Goal: Information Seeking & Learning: Learn about a topic

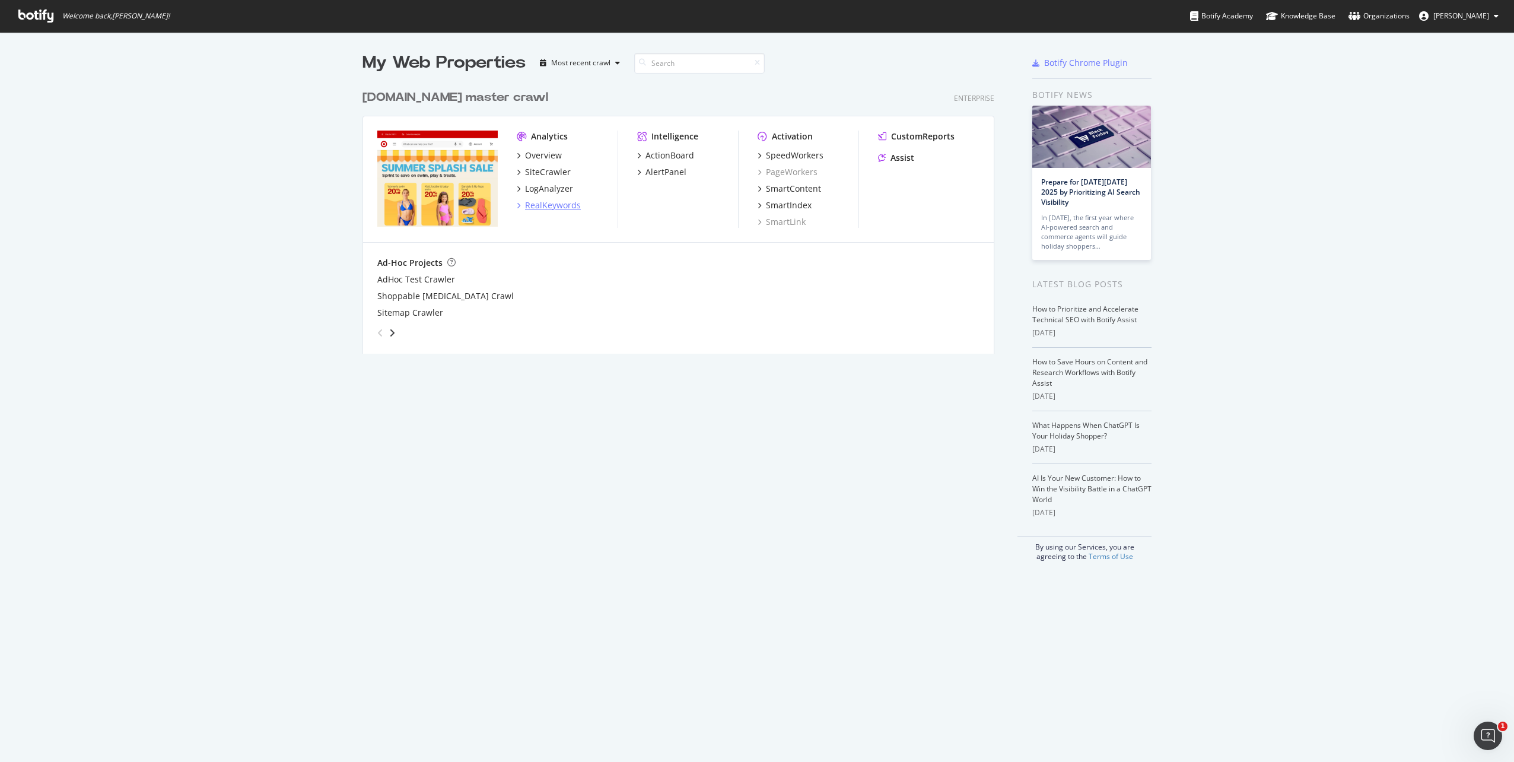
click at [544, 201] on div "RealKeywords" at bounding box center [553, 205] width 56 height 12
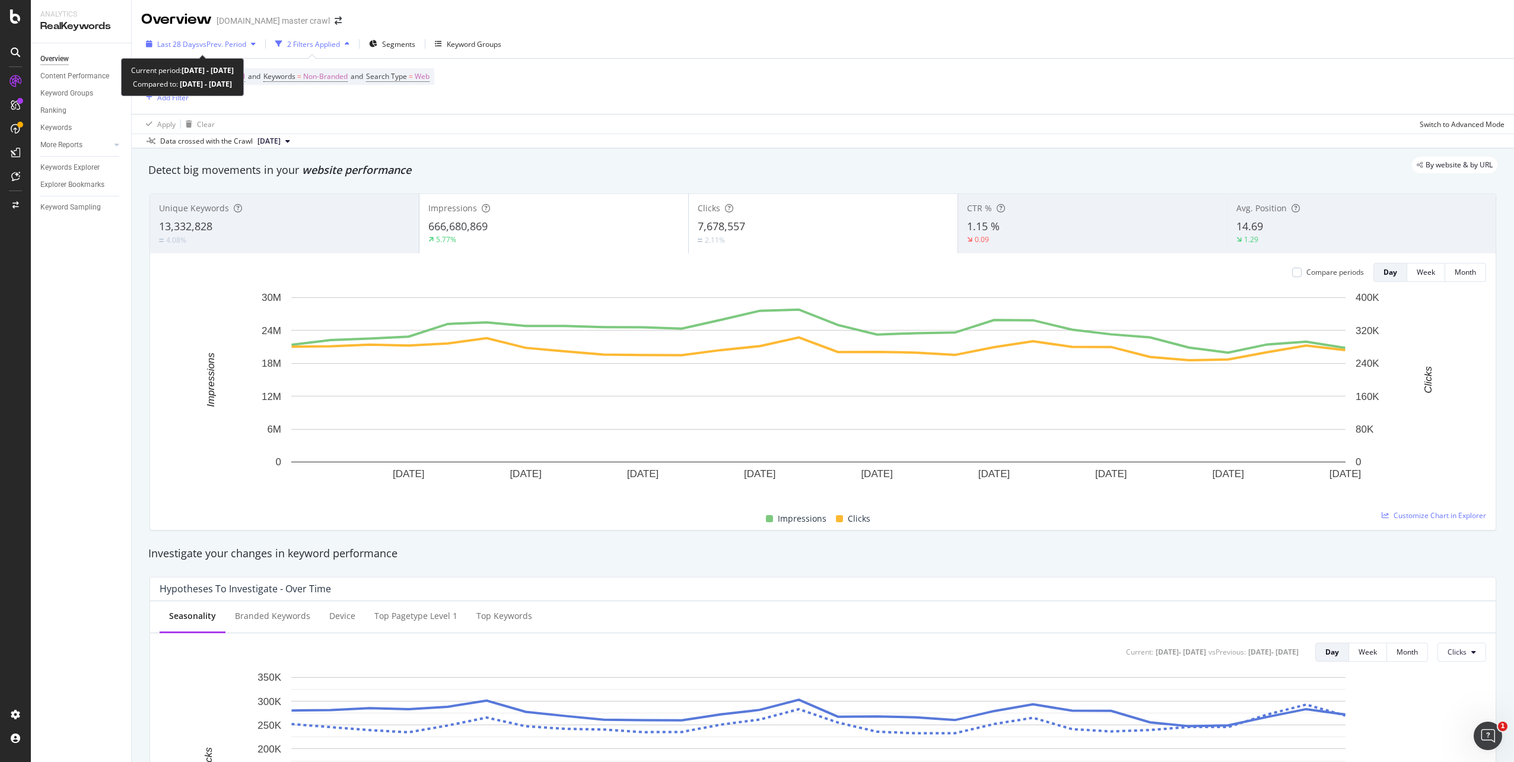
click at [211, 43] on span "vs Prev. Period" at bounding box center [222, 44] width 47 height 10
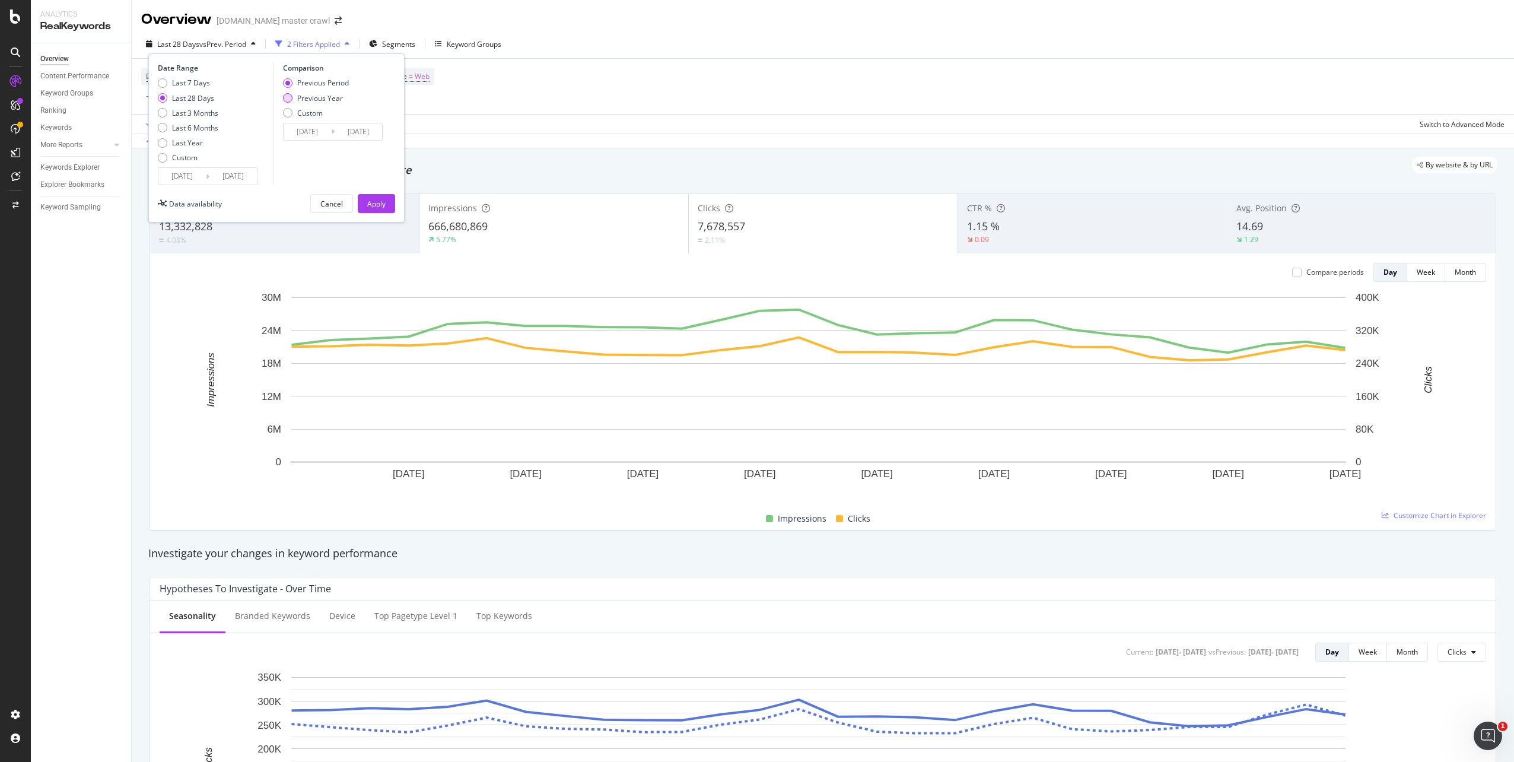
click at [293, 100] on div "Previous Year" at bounding box center [316, 98] width 66 height 10
type input "[DATE]"
click at [189, 109] on div "Last 3 Months" at bounding box center [195, 113] width 46 height 10
type input "[DATE]"
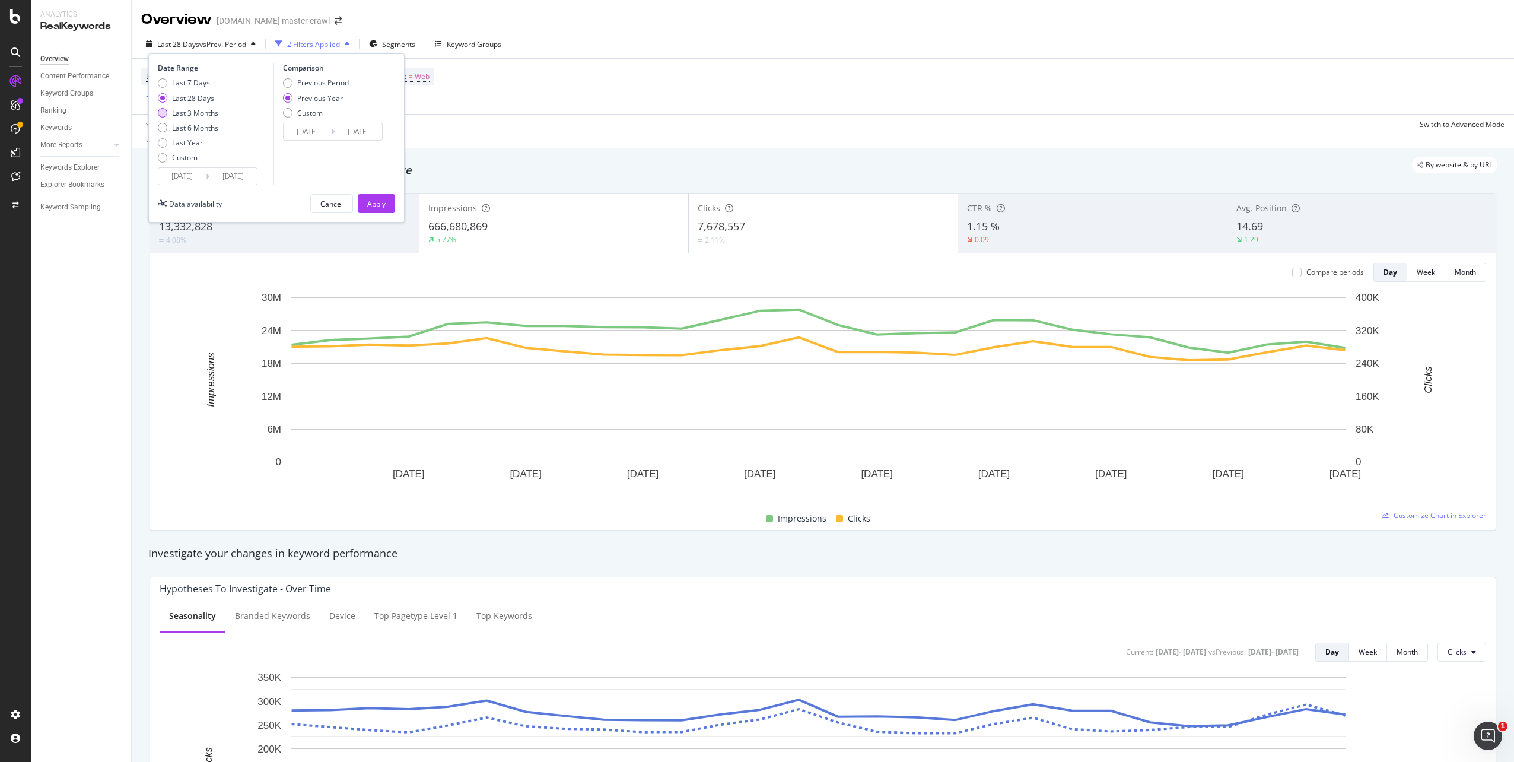
type input "[DATE]"
click at [369, 209] on div "Apply" at bounding box center [376, 204] width 18 height 18
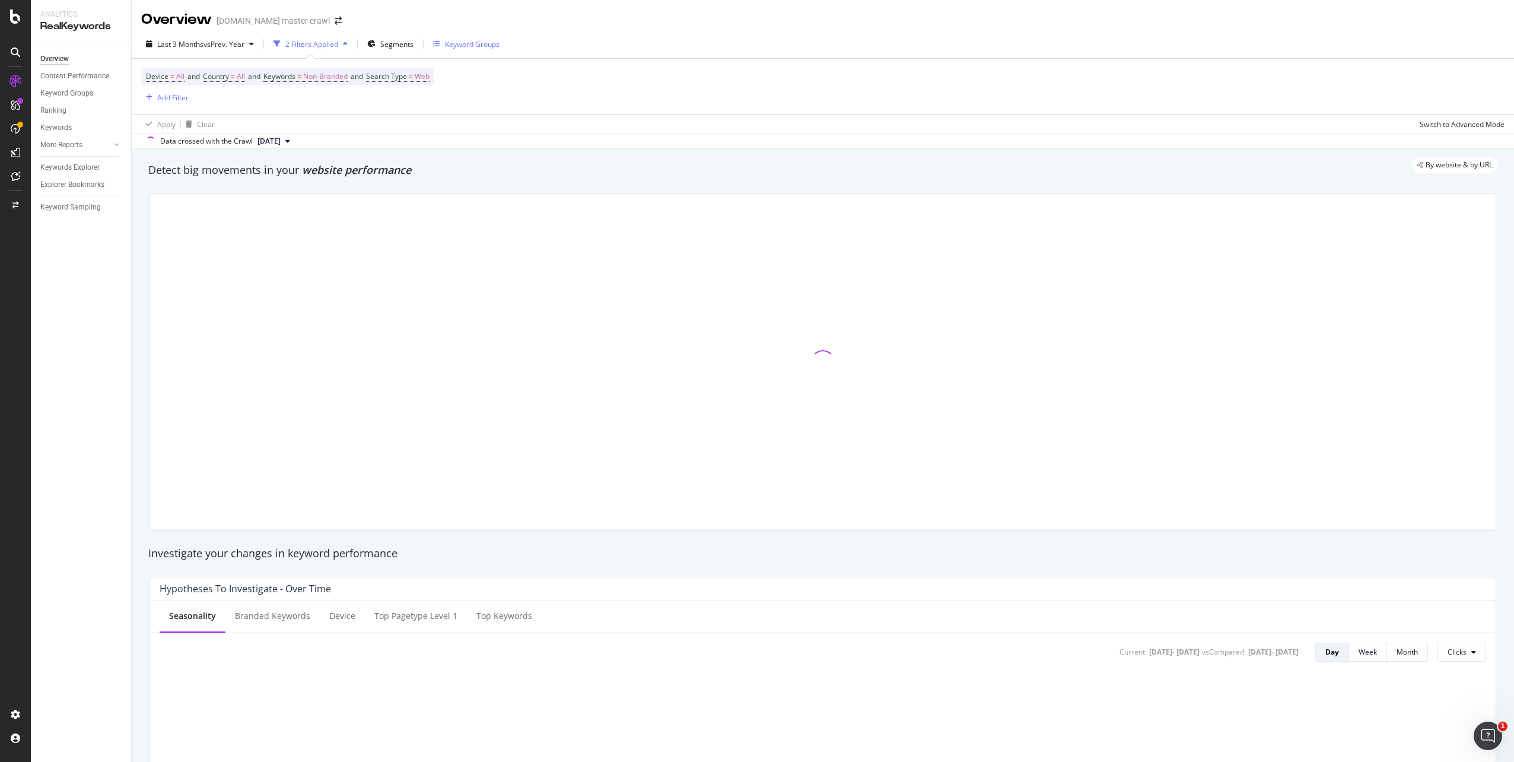
click at [470, 46] on div "Keyword Groups" at bounding box center [472, 44] width 55 height 10
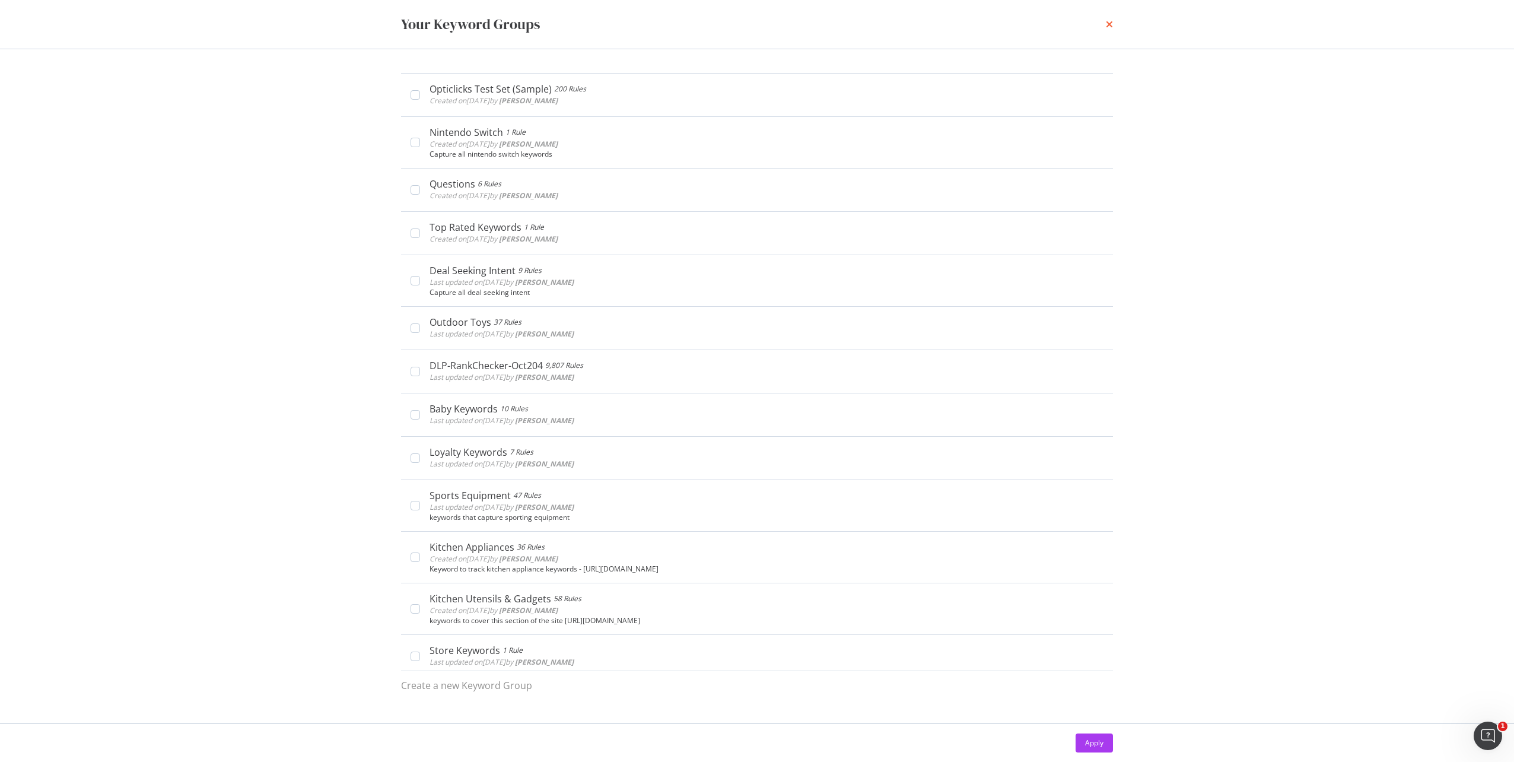
click at [1112, 24] on icon "times" at bounding box center [1109, 24] width 7 height 9
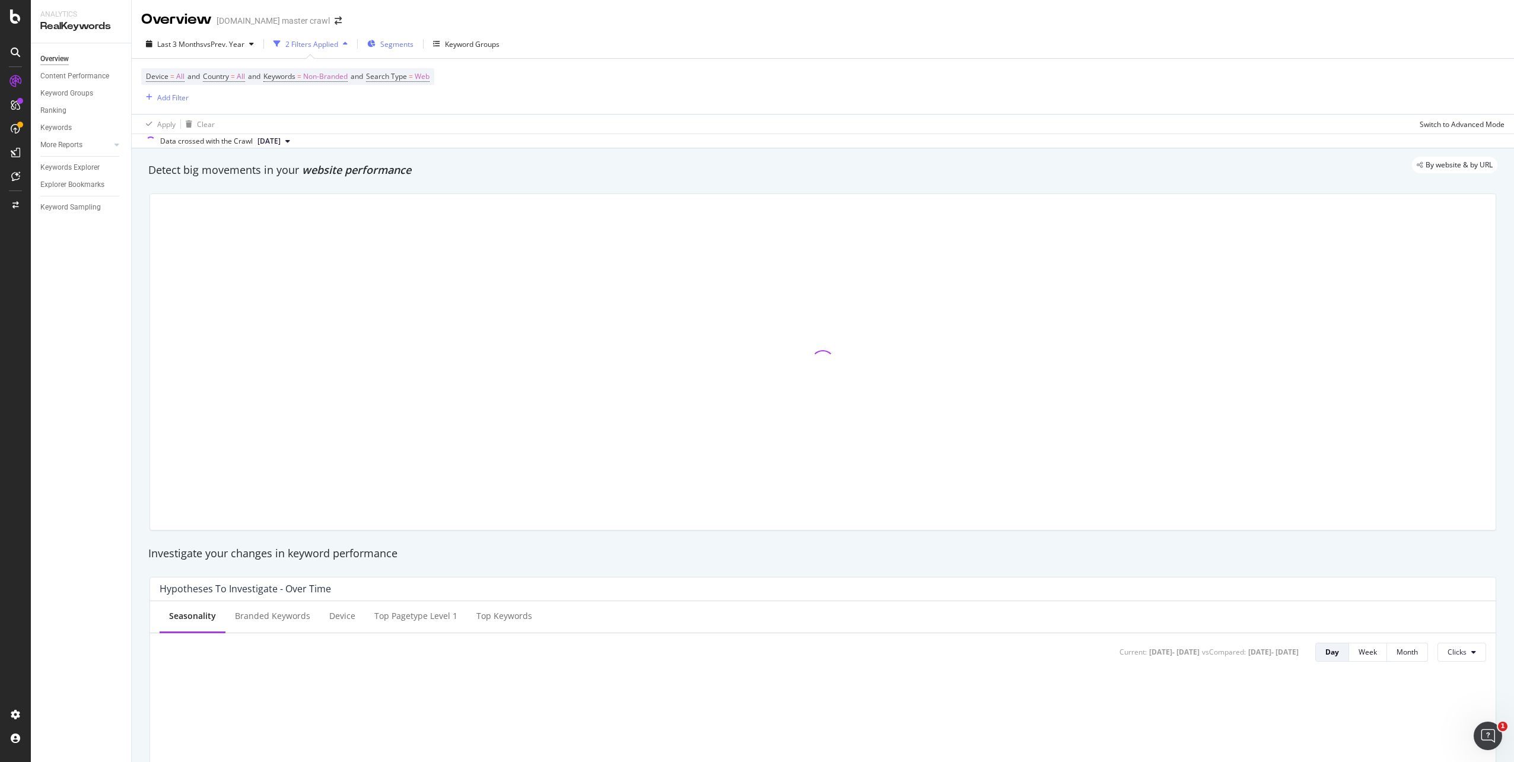
click at [409, 37] on div "Segments" at bounding box center [390, 44] width 46 height 18
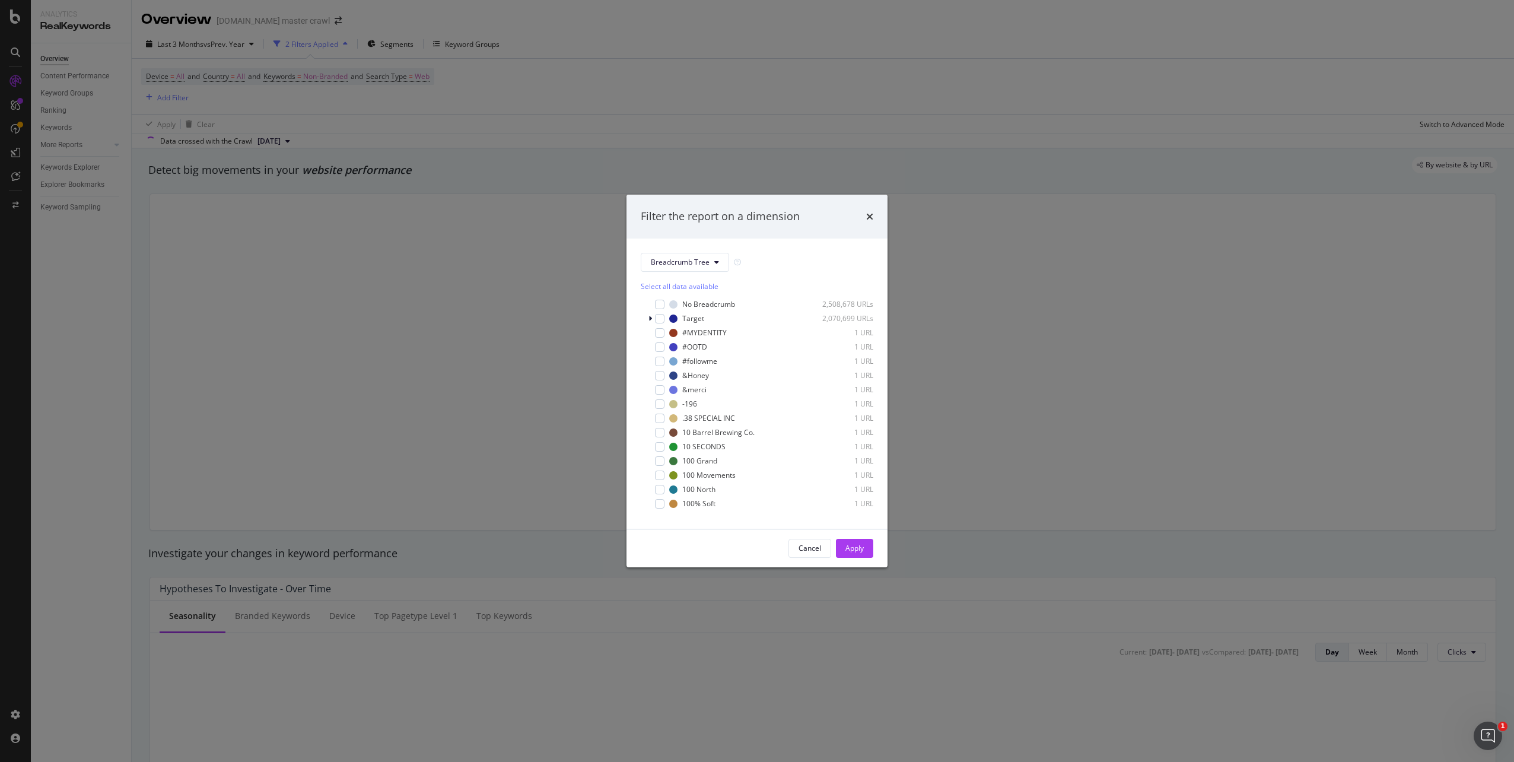
click at [846, 61] on div "Filter the report on a dimension Breadcrumb Tree Select all data available No B…" at bounding box center [757, 381] width 1514 height 762
